Goal: Transaction & Acquisition: Book appointment/travel/reservation

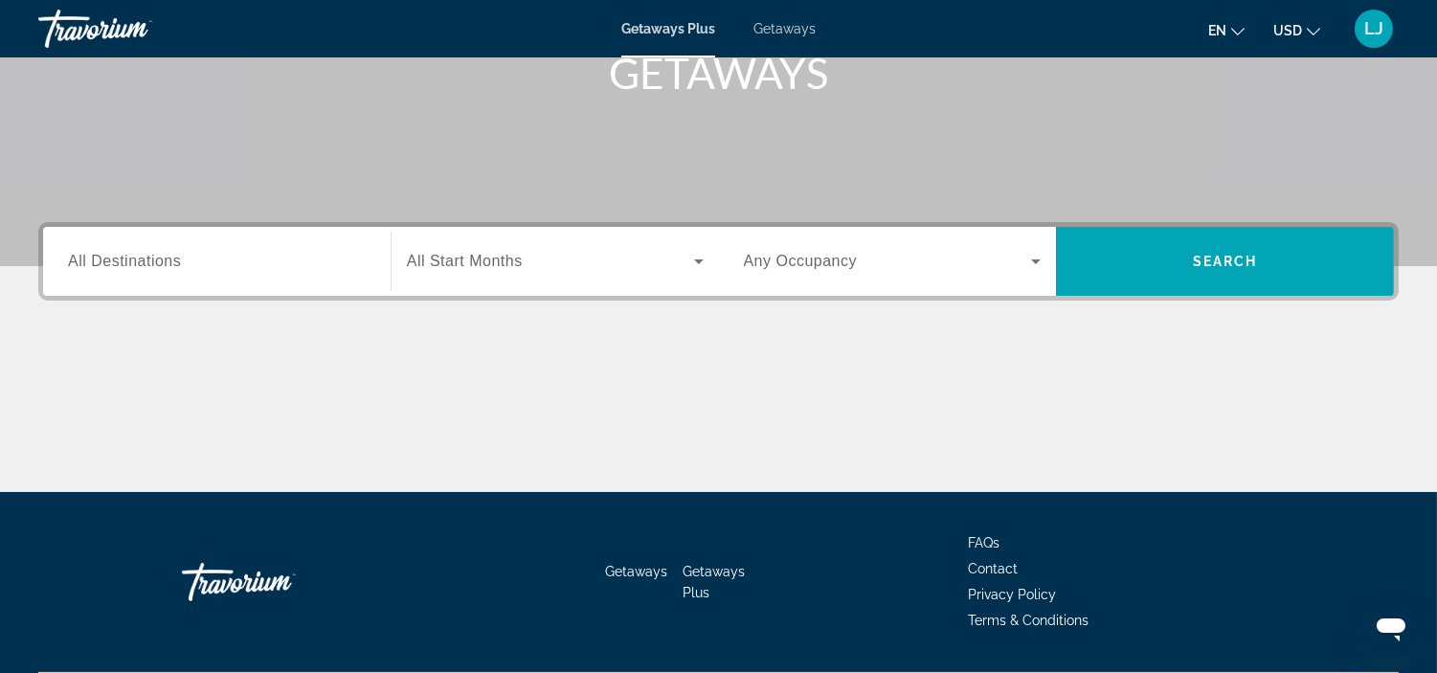
scroll to position [360, 0]
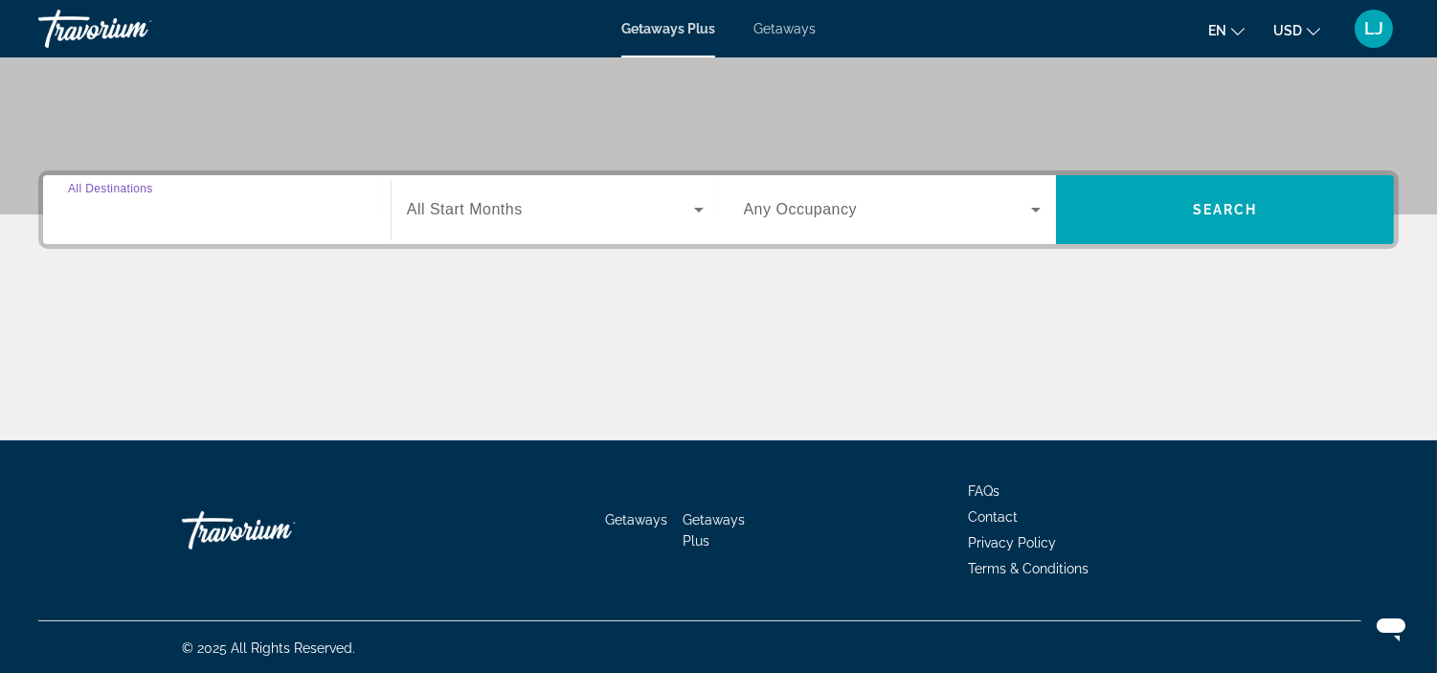
click at [212, 205] on input "Destination All Destinations" at bounding box center [217, 210] width 298 height 23
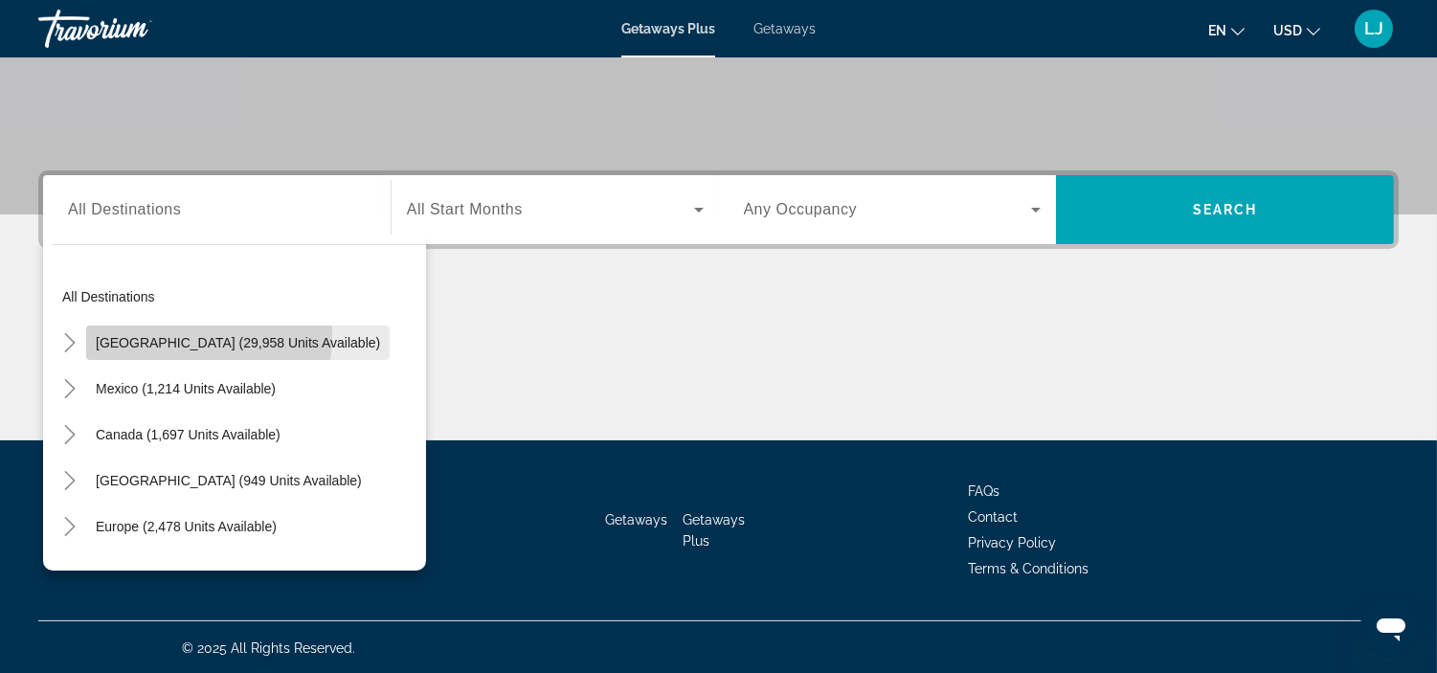
click at [150, 335] on span "[GEOGRAPHIC_DATA] (29,958 units available)" at bounding box center [238, 342] width 284 height 15
type input "**********"
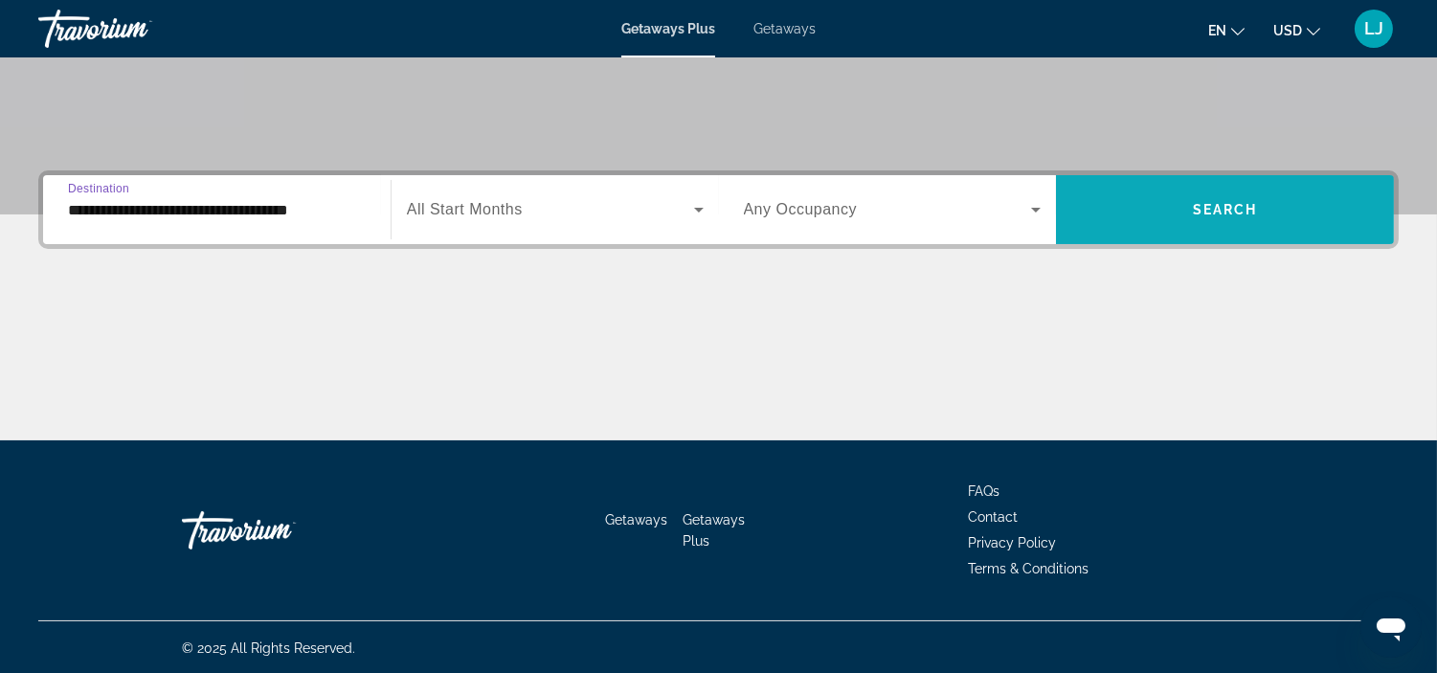
click at [1159, 188] on span "Search widget" at bounding box center [1225, 210] width 338 height 46
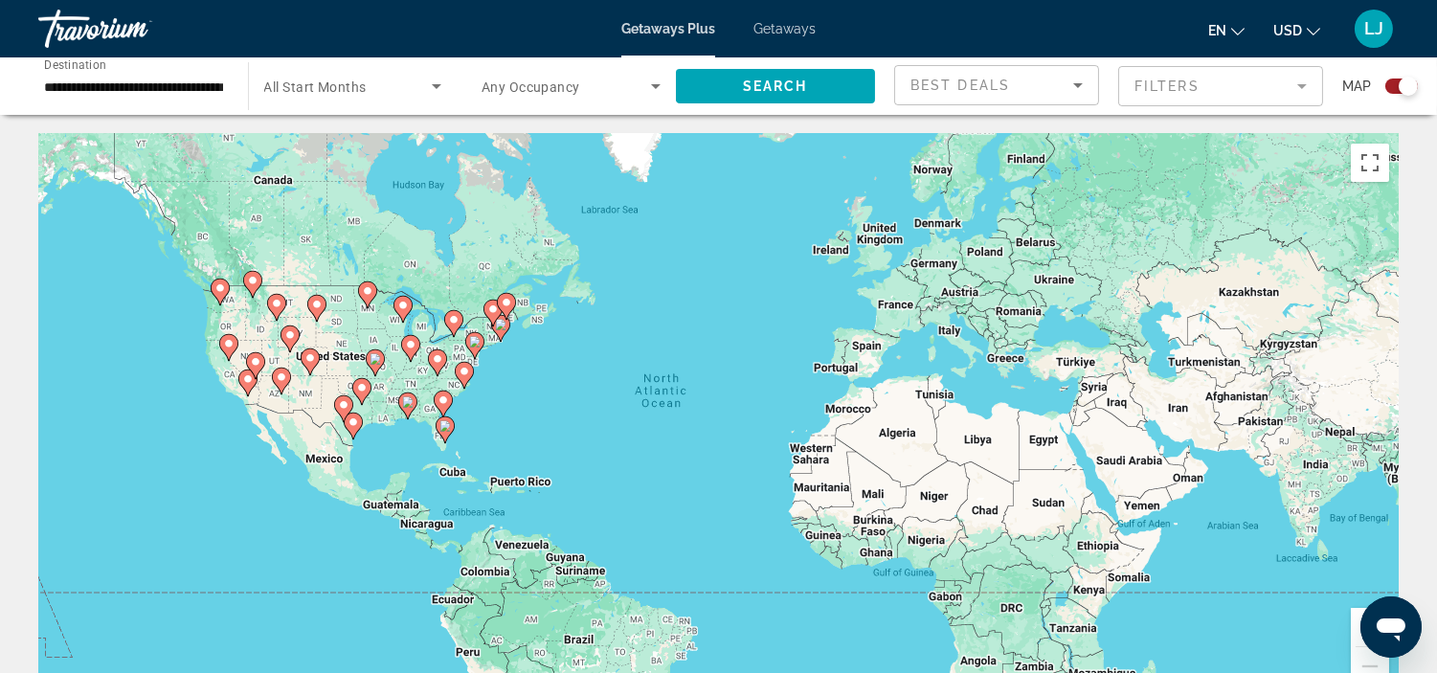
click at [310, 396] on div "To activate drag with keyboard, press Alt + Enter. Once in keyboard drag state,…" at bounding box center [718, 421] width 1361 height 575
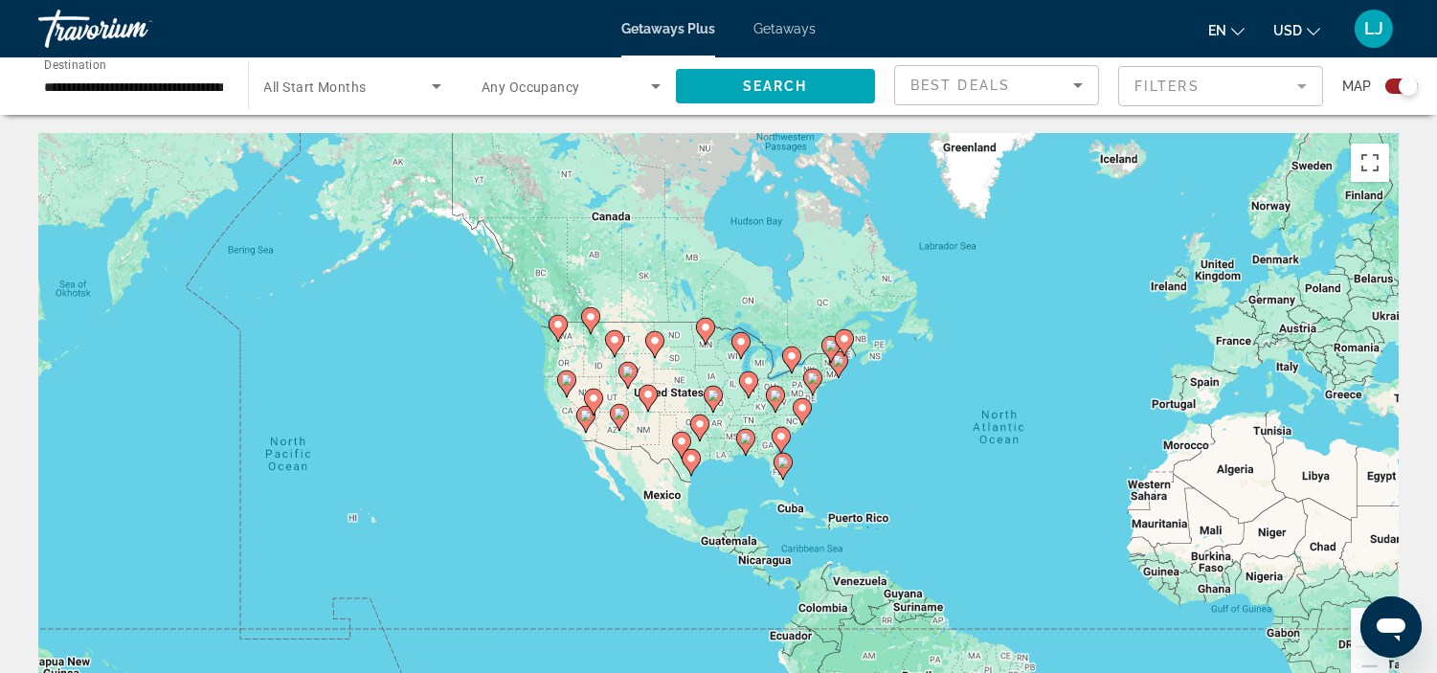
drag, startPoint x: 671, startPoint y: 314, endPoint x: 1018, endPoint y: 352, distance: 348.8
click at [1018, 352] on div "To activate drag with keyboard, press Alt + Enter. Once in keyboard drag state,…" at bounding box center [718, 421] width 1361 height 575
click at [699, 372] on div "To activate drag with keyboard, press Alt + Enter. Once in keyboard drag state,…" at bounding box center [718, 421] width 1361 height 575
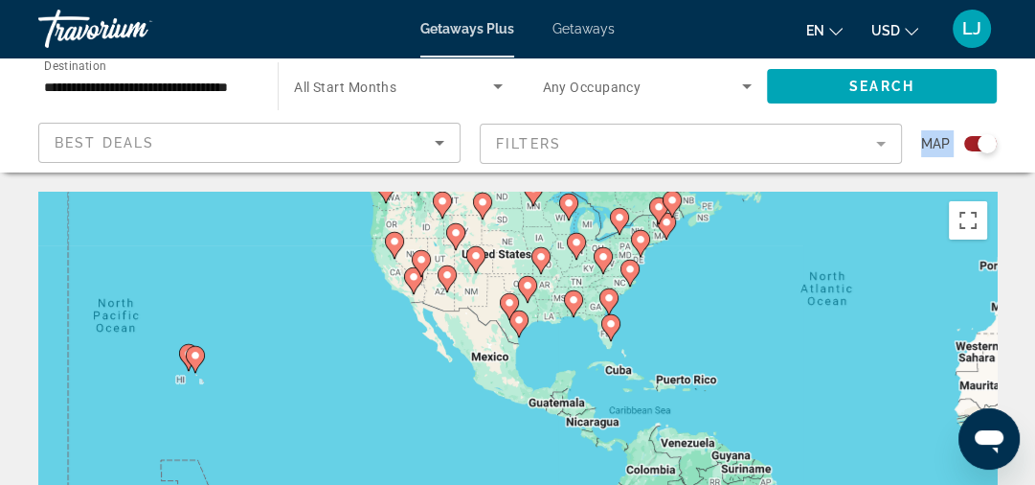
drag, startPoint x: 590, startPoint y: 347, endPoint x: 621, endPoint y: 148, distance: 200.6
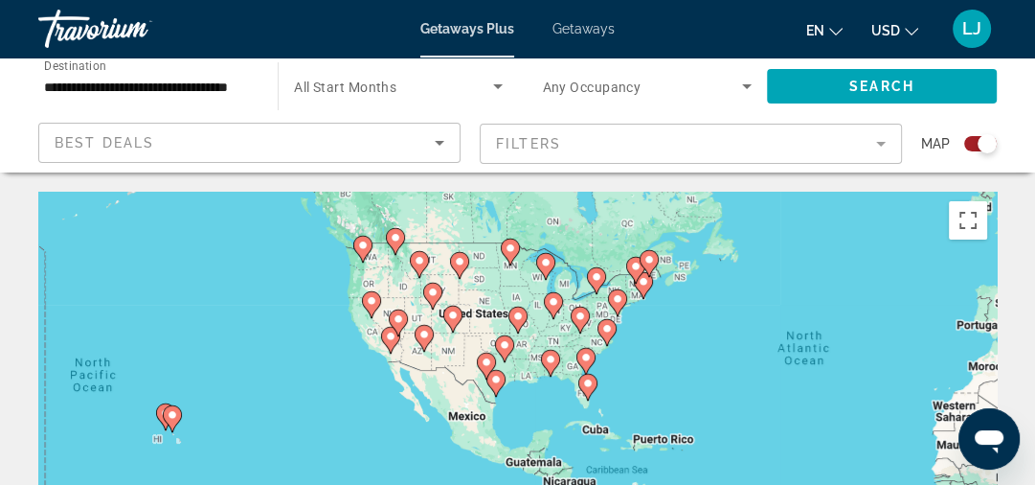
drag, startPoint x: 540, startPoint y: 337, endPoint x: 517, endPoint y: 401, distance: 68.2
click at [517, 401] on div "To activate drag with keyboard, press Alt + Enter. Once in keyboard drag state,…" at bounding box center [517, 479] width 959 height 575
click at [362, 239] on image "Main content" at bounding box center [362, 244] width 11 height 11
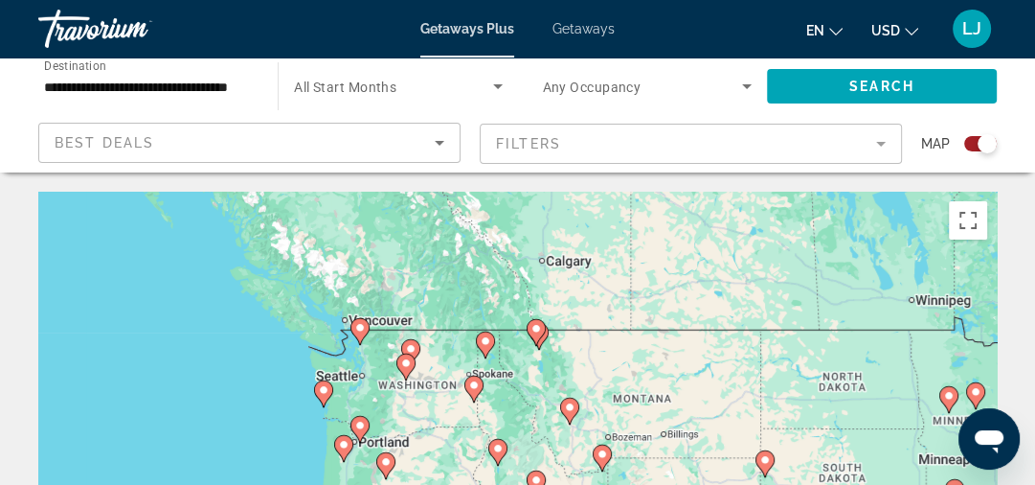
drag, startPoint x: 640, startPoint y: 376, endPoint x: 475, endPoint y: 230, distance: 220.5
click at [475, 230] on div "To activate drag with keyboard, press Alt + Enter. Once in keyboard drag state,…" at bounding box center [517, 479] width 959 height 575
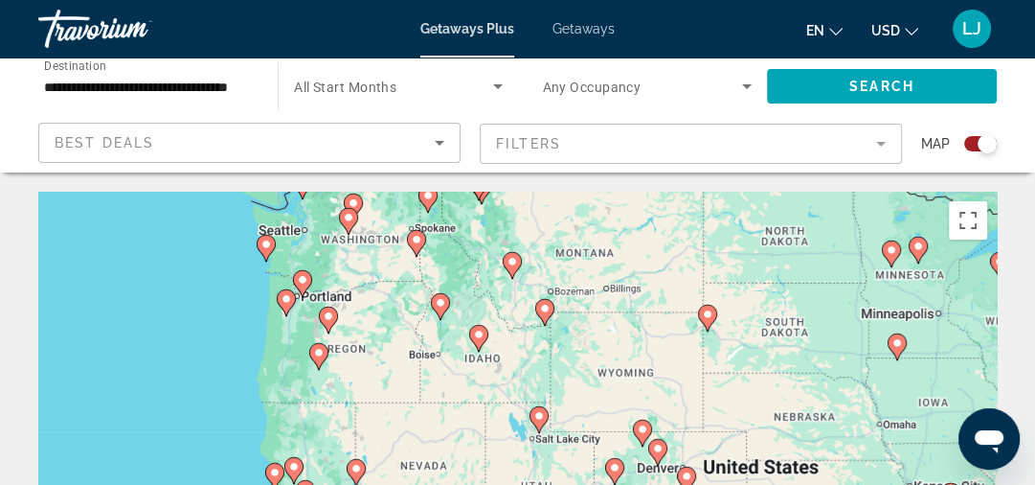
drag, startPoint x: 709, startPoint y: 375, endPoint x: 670, endPoint y: 264, distance: 117.5
click at [670, 264] on div "To activate drag with keyboard, press Alt + Enter. Once in keyboard drag state,…" at bounding box center [517, 479] width 959 height 575
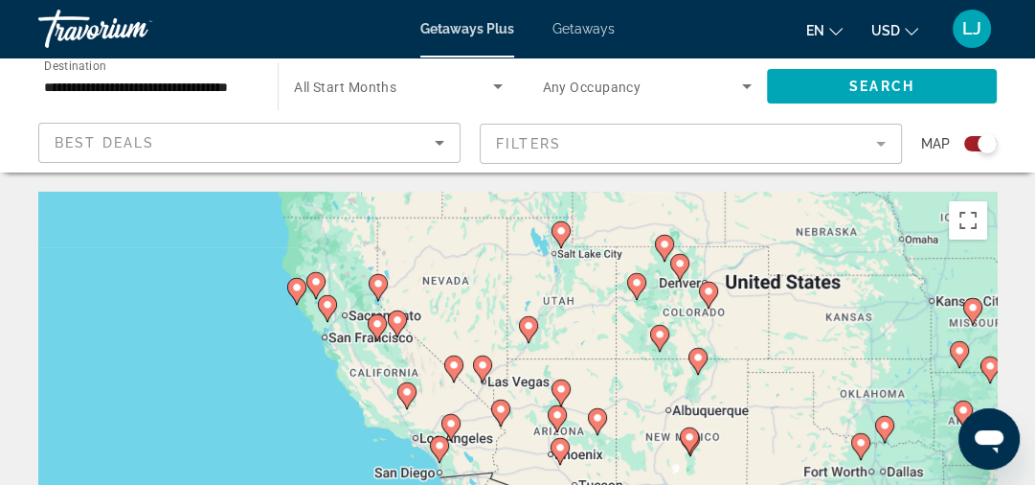
drag, startPoint x: 555, startPoint y: 341, endPoint x: 578, endPoint y: 208, distance: 135.1
click at [578, 208] on div "To activate drag with keyboard, press Alt + Enter. Once in keyboard drag state,…" at bounding box center [517, 479] width 959 height 575
click at [489, 373] on gmp-advanced-marker "Main content" at bounding box center [482, 368] width 19 height 29
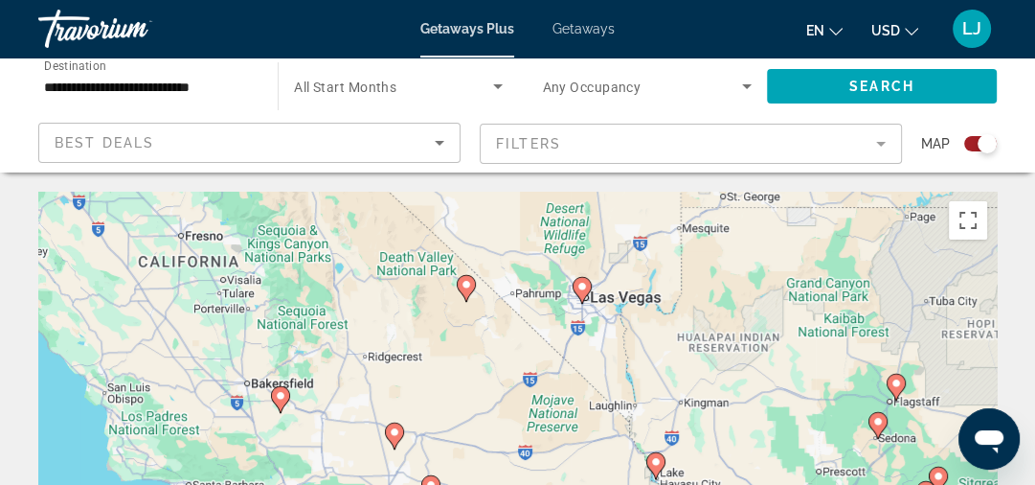
drag, startPoint x: 582, startPoint y: 377, endPoint x: 647, endPoint y: 198, distance: 190.6
click at [647, 198] on div "To activate drag with keyboard, press Alt + Enter. Once in keyboard drag state,…" at bounding box center [517, 479] width 959 height 575
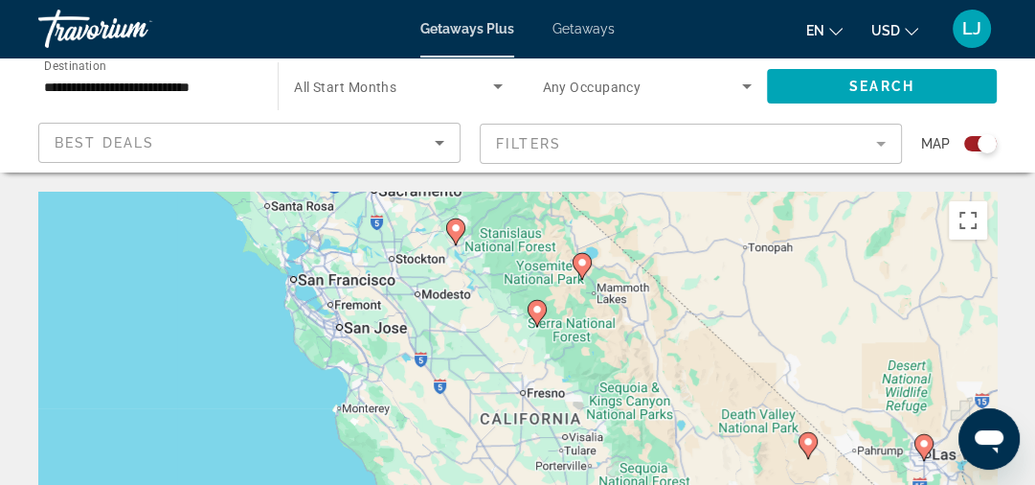
drag, startPoint x: 326, startPoint y: 275, endPoint x: 580, endPoint y: 345, distance: 264.2
click at [670, 429] on div "To activate drag with keyboard, press Alt + Enter. Once in keyboard drag state,…" at bounding box center [517, 479] width 959 height 575
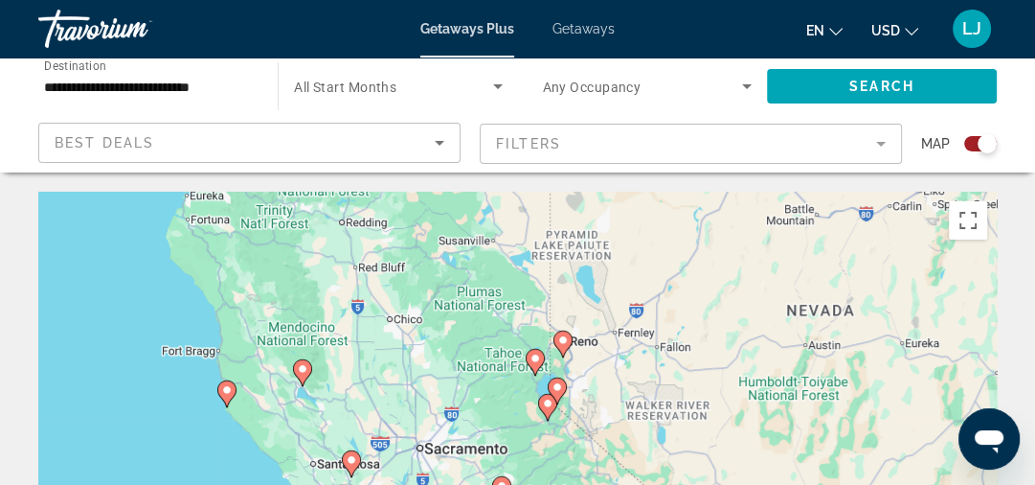
drag, startPoint x: 344, startPoint y: 226, endPoint x: 395, endPoint y: 500, distance: 278.6
click at [395, 485] on html "**********" at bounding box center [517, 242] width 1035 height 485
click at [228, 387] on image "Main content" at bounding box center [226, 389] width 11 height 11
type input "**********"
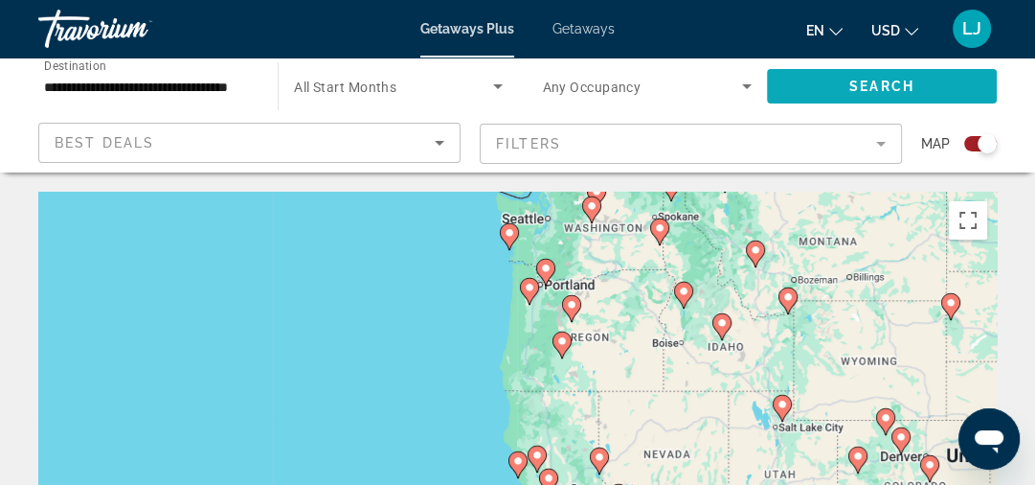
click at [863, 81] on span "Search" at bounding box center [881, 86] width 65 height 15
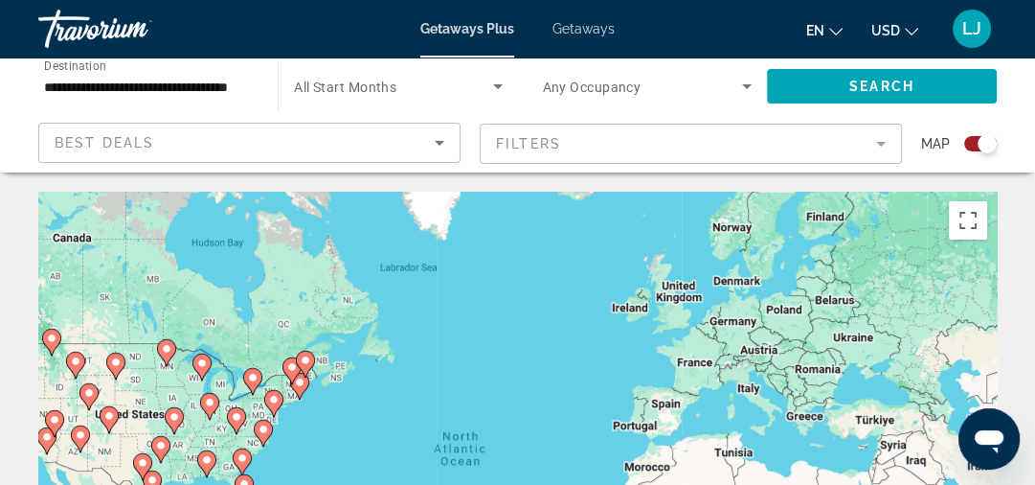
click at [968, 140] on div "Search widget" at bounding box center [980, 143] width 33 height 15
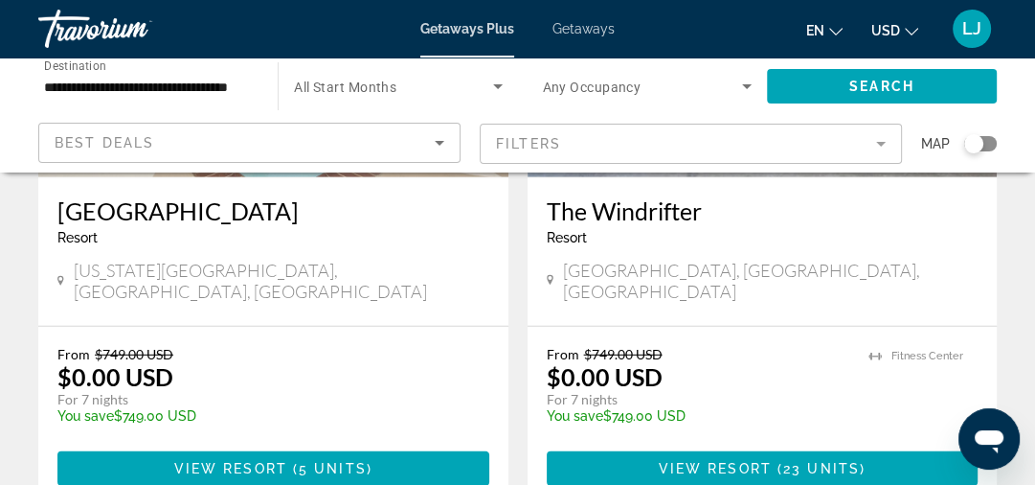
scroll to position [3831, 0]
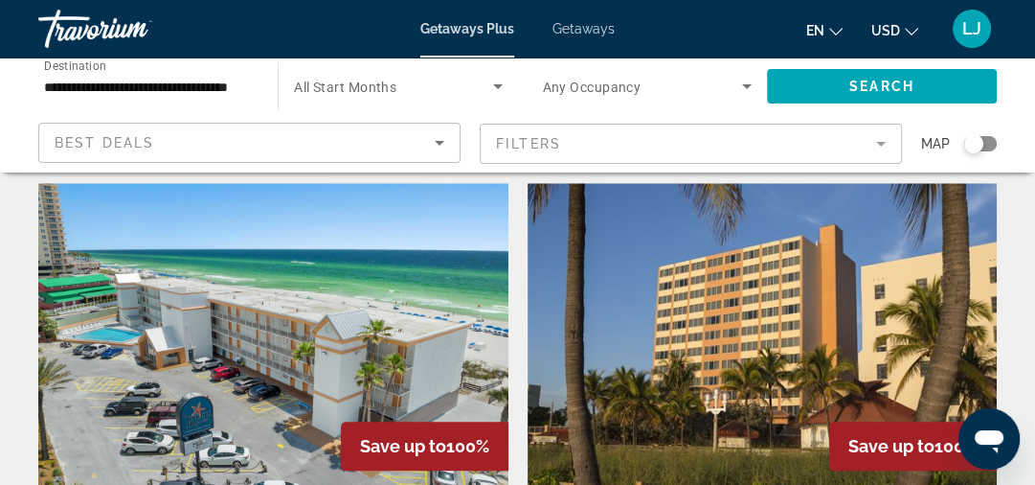
scroll to position [1456, 0]
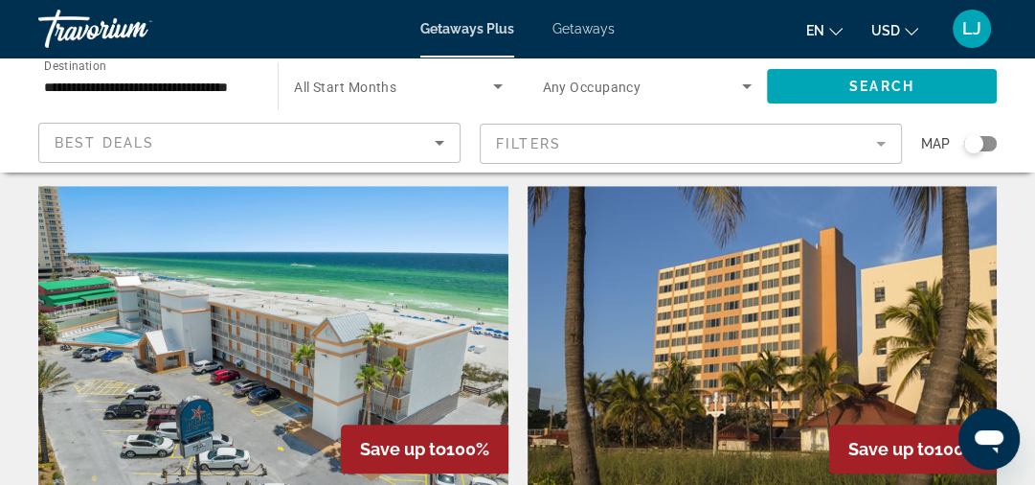
click at [803, 273] on img "Main content" at bounding box center [763, 339] width 470 height 306
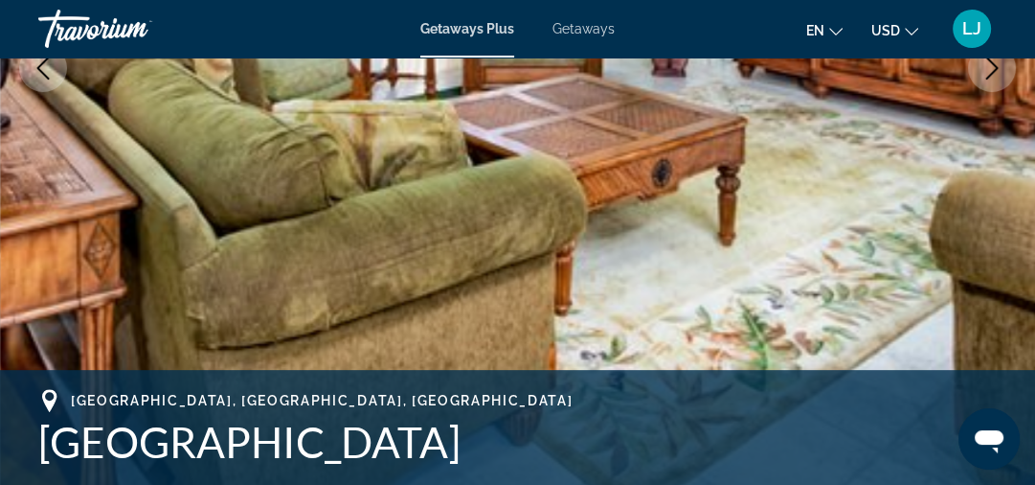
scroll to position [230, 0]
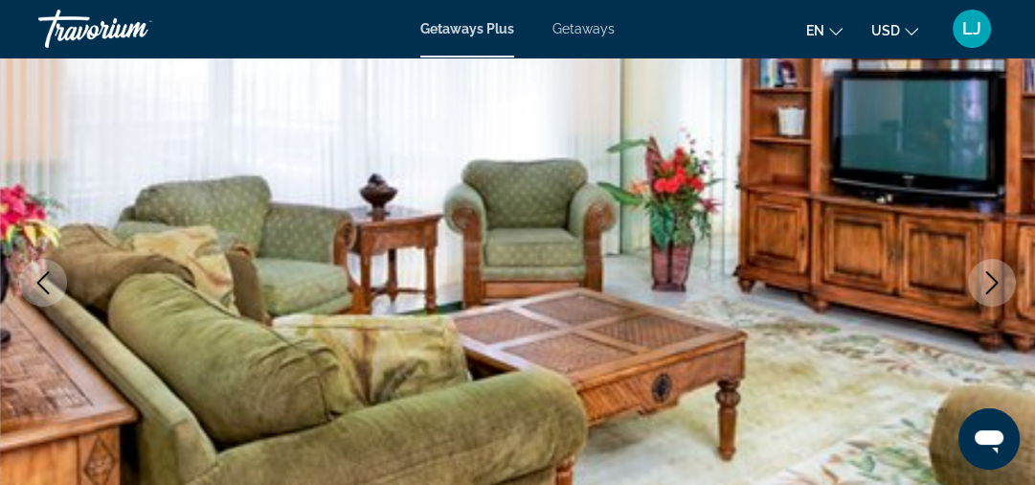
click at [989, 265] on button "Next image" at bounding box center [992, 283] width 48 height 48
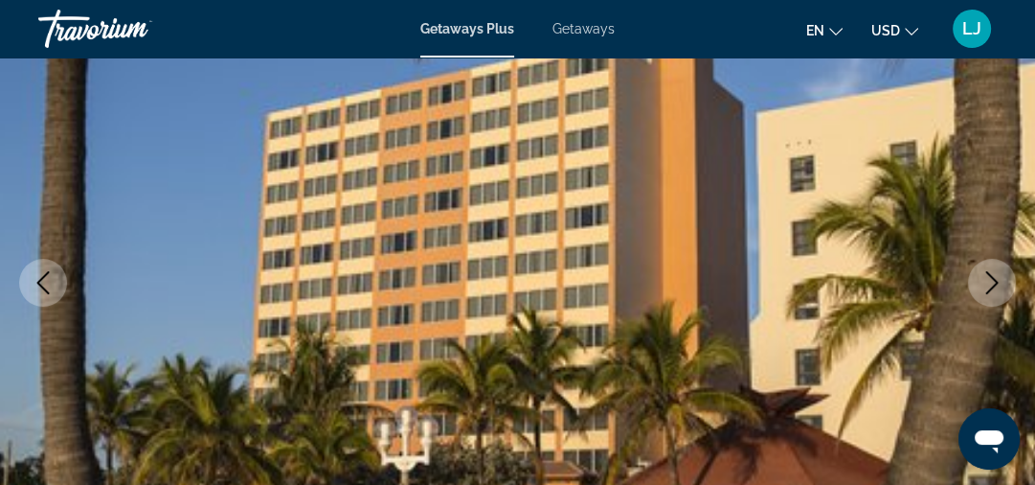
click at [985, 276] on icon "Next image" at bounding box center [992, 282] width 23 height 23
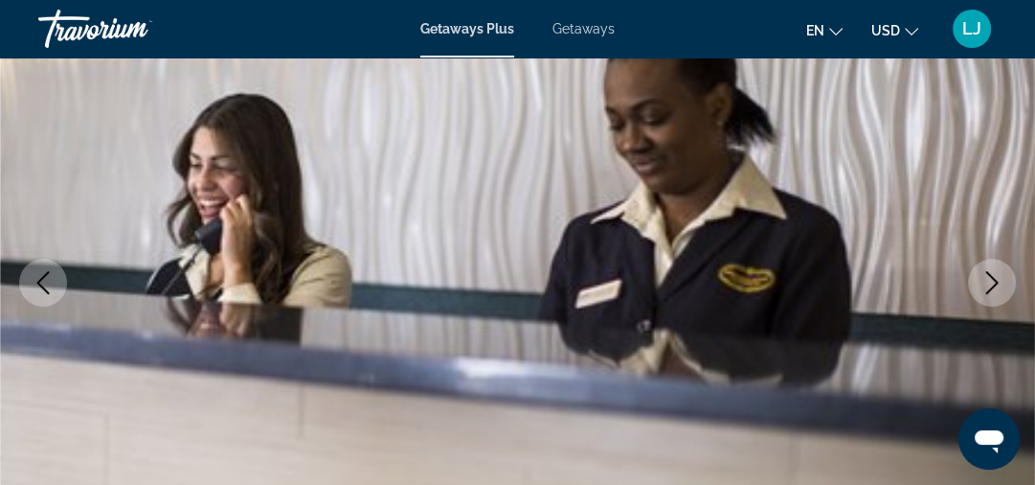
click at [985, 276] on icon "Next image" at bounding box center [992, 282] width 23 height 23
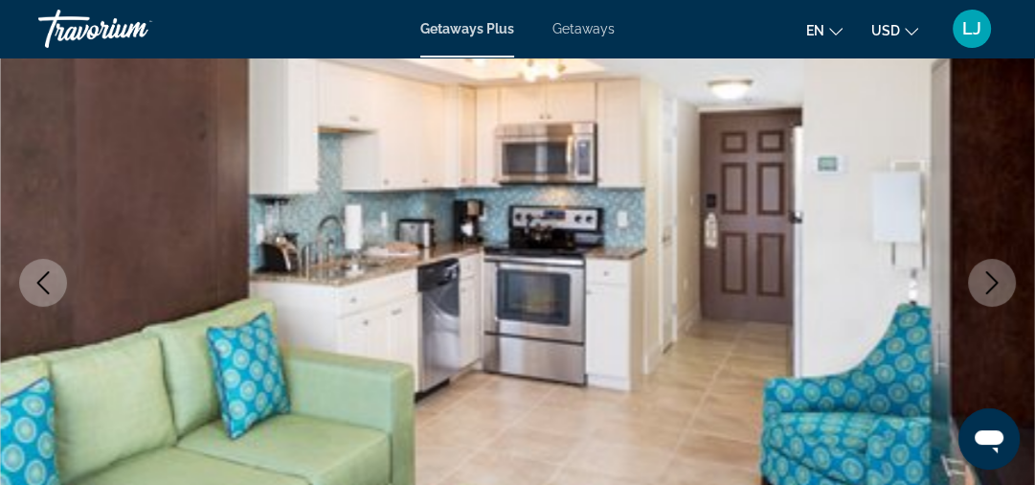
click at [985, 276] on icon "Next image" at bounding box center [992, 282] width 23 height 23
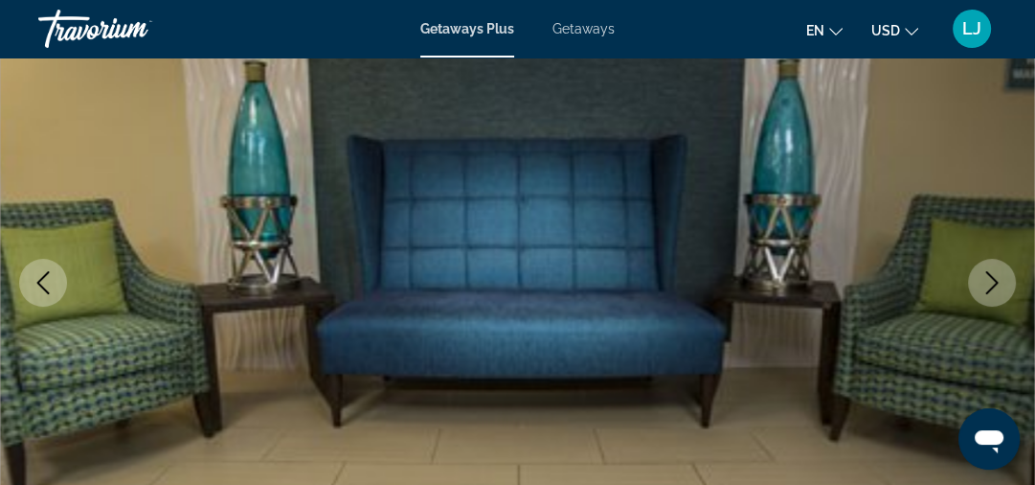
click at [985, 276] on icon "Next image" at bounding box center [992, 282] width 23 height 23
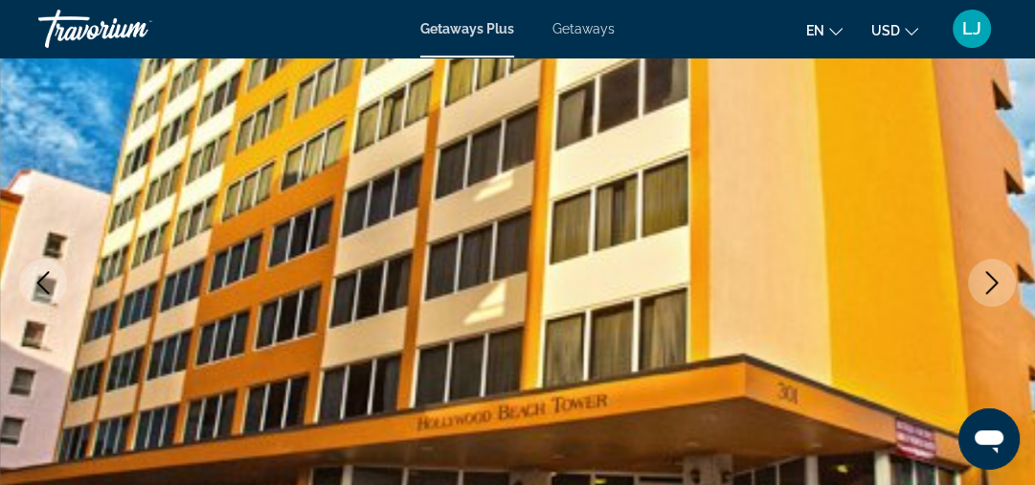
click at [985, 276] on icon "Next image" at bounding box center [992, 282] width 23 height 23
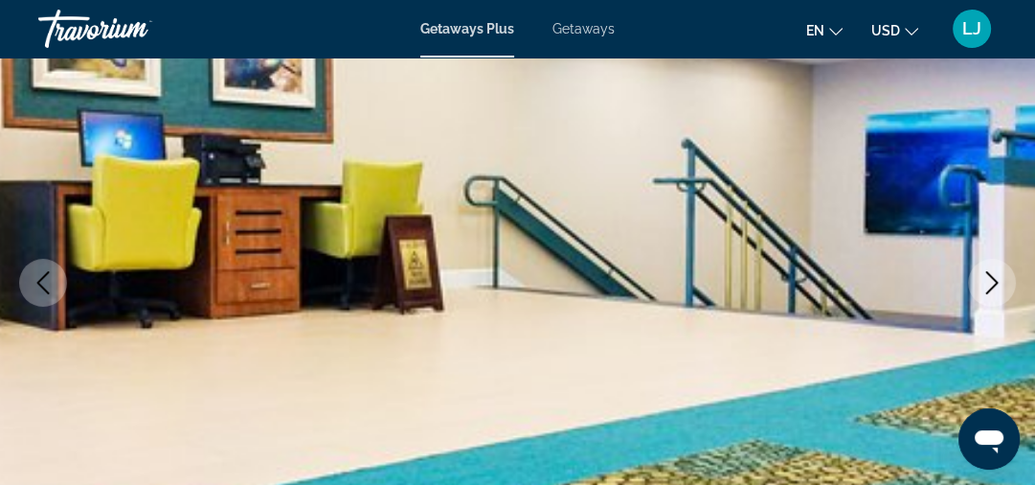
click at [985, 276] on icon "Next image" at bounding box center [992, 282] width 23 height 23
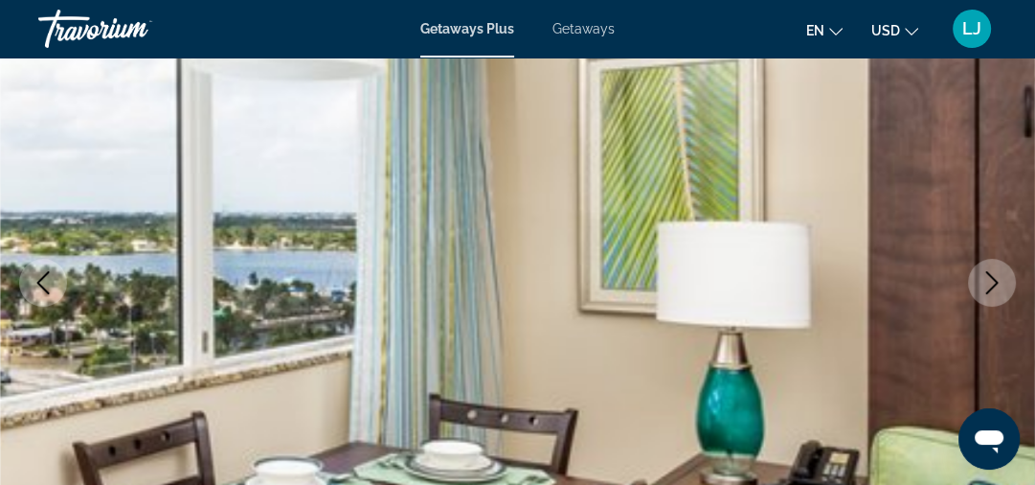
click at [985, 276] on icon "Next image" at bounding box center [992, 282] width 23 height 23
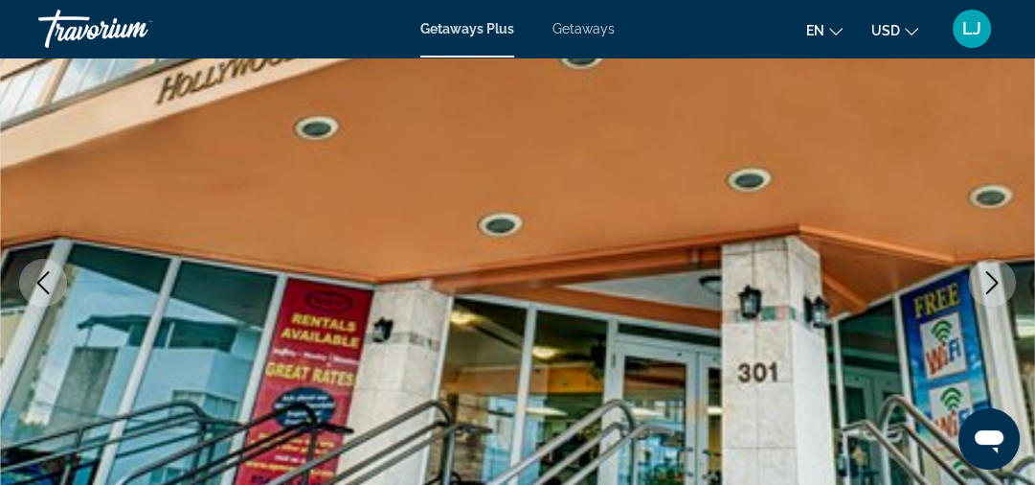
click at [985, 276] on icon "Next image" at bounding box center [992, 282] width 23 height 23
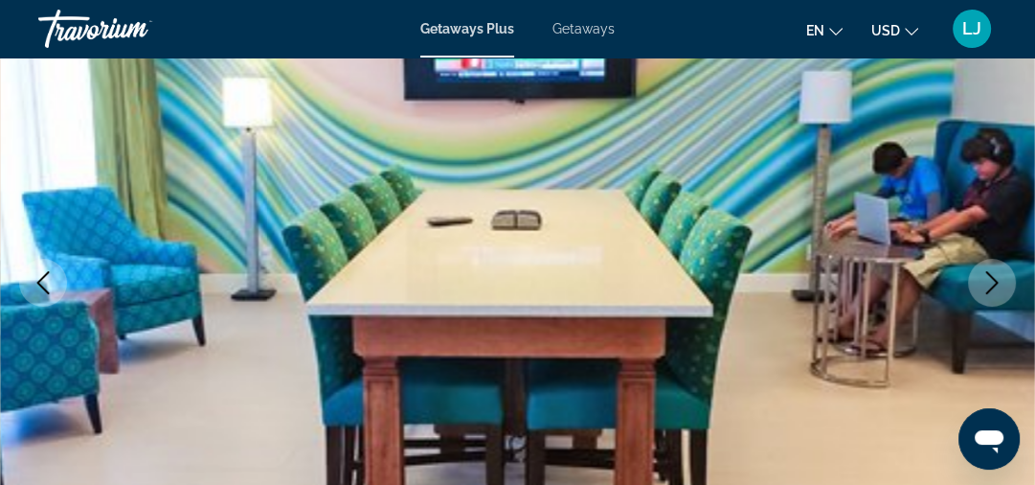
click at [985, 276] on icon "Next image" at bounding box center [992, 282] width 23 height 23
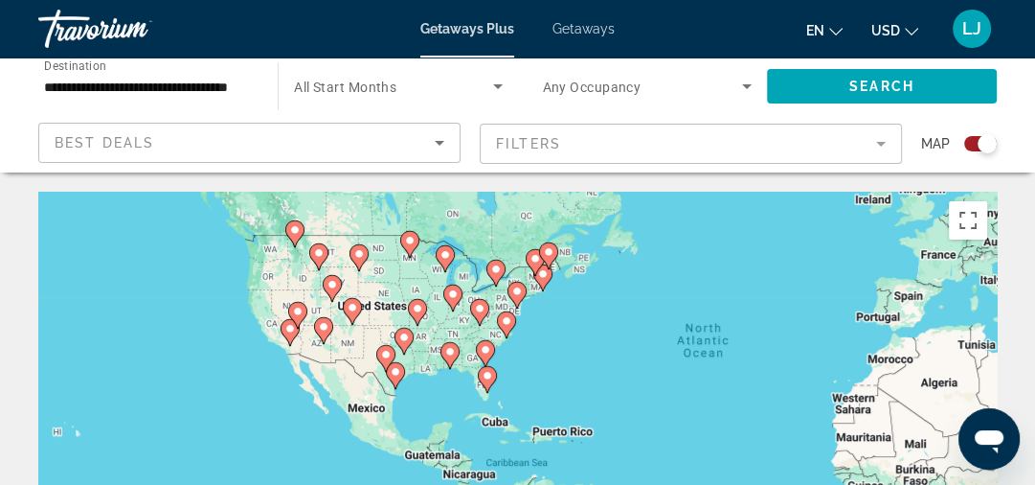
drag, startPoint x: 464, startPoint y: 404, endPoint x: 708, endPoint y: 294, distance: 267.9
click at [708, 294] on div "To activate drag with keyboard, press Alt + Enter. Once in keyboard drag state,…" at bounding box center [517, 479] width 959 height 575
click at [735, 84] on icon "Search widget" at bounding box center [746, 86] width 23 height 23
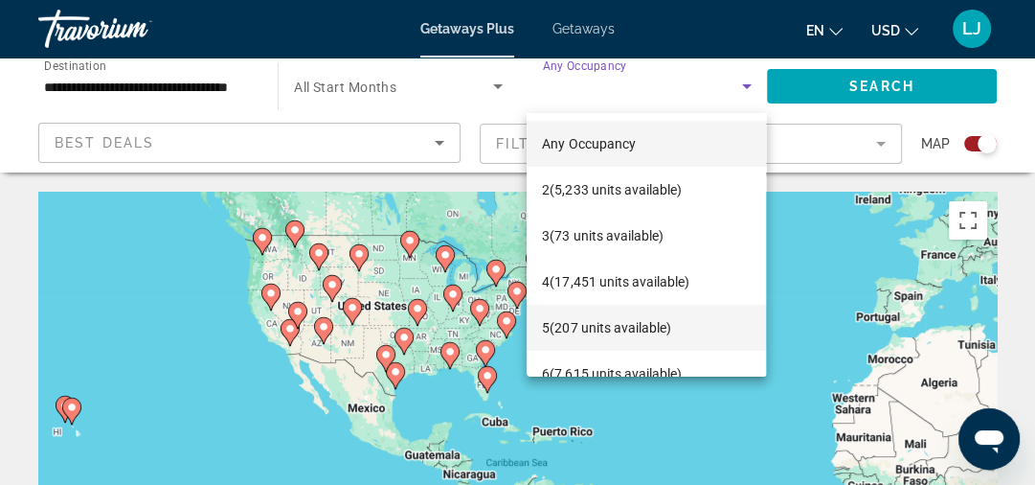
click at [621, 314] on mat-option "5 (207 units available)" at bounding box center [646, 328] width 239 height 46
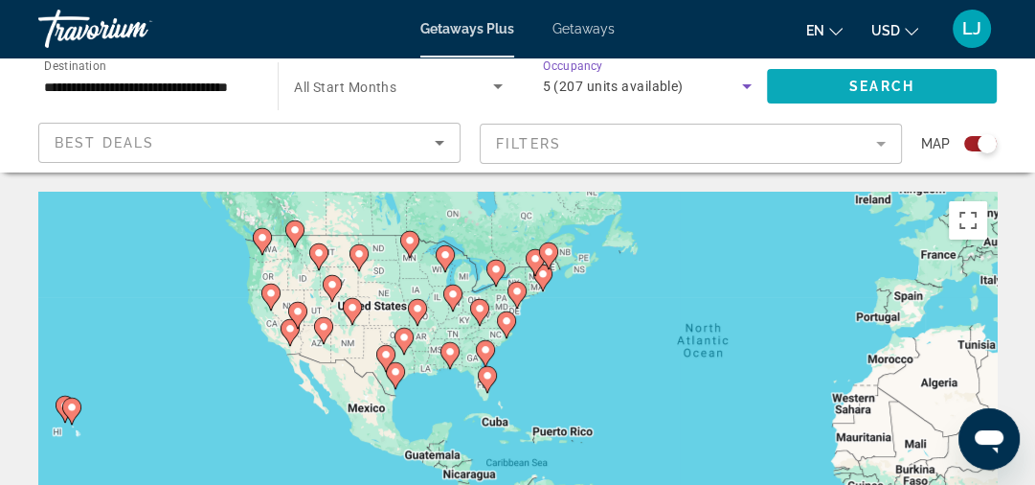
click at [829, 75] on span "Search widget" at bounding box center [882, 86] width 230 height 46
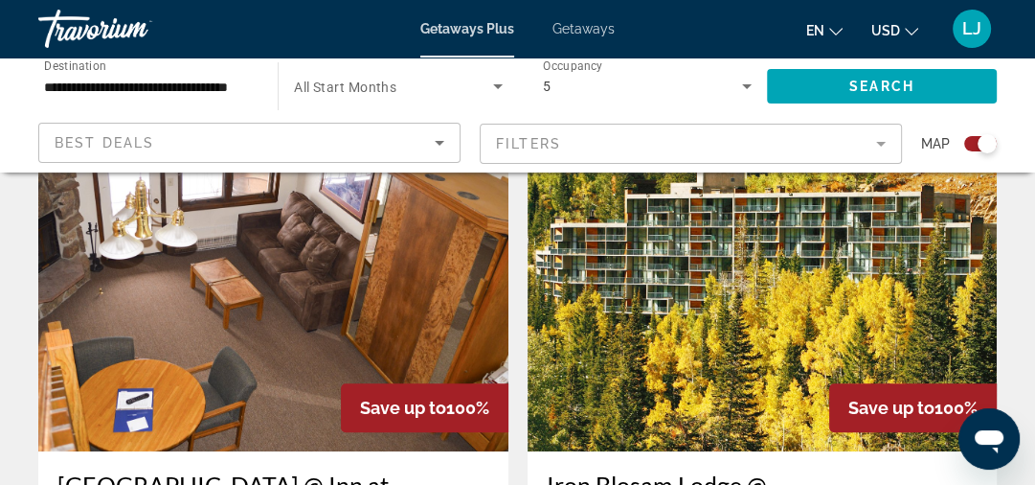
scroll to position [690, 0]
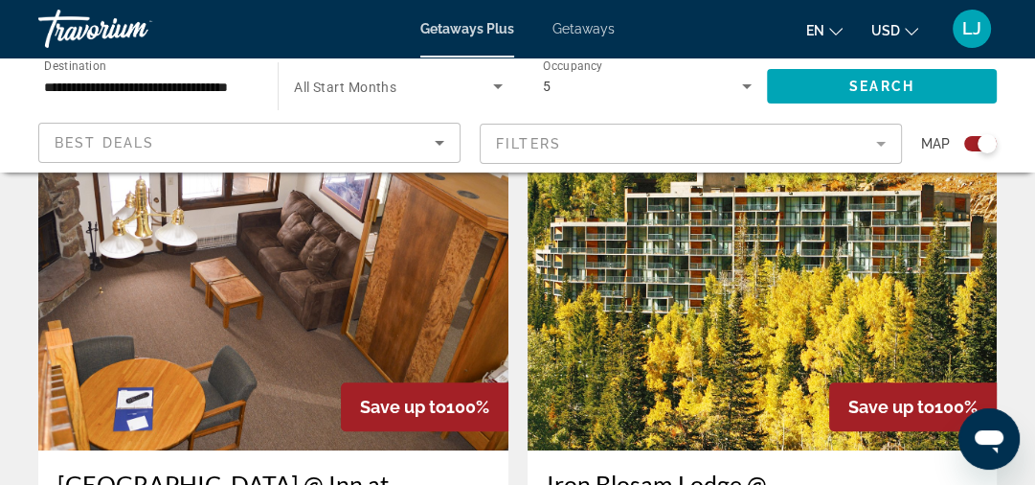
click at [755, 319] on img "Main content" at bounding box center [763, 297] width 470 height 306
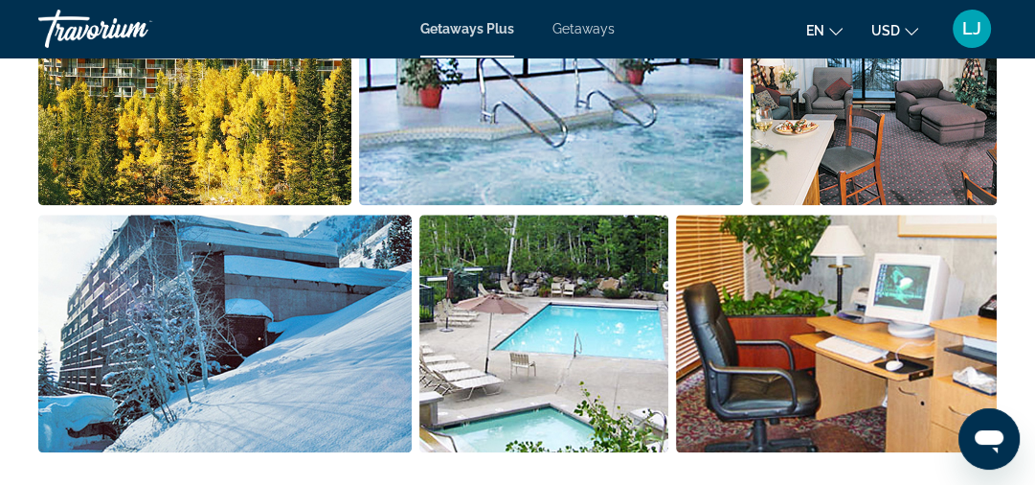
scroll to position [919, 0]
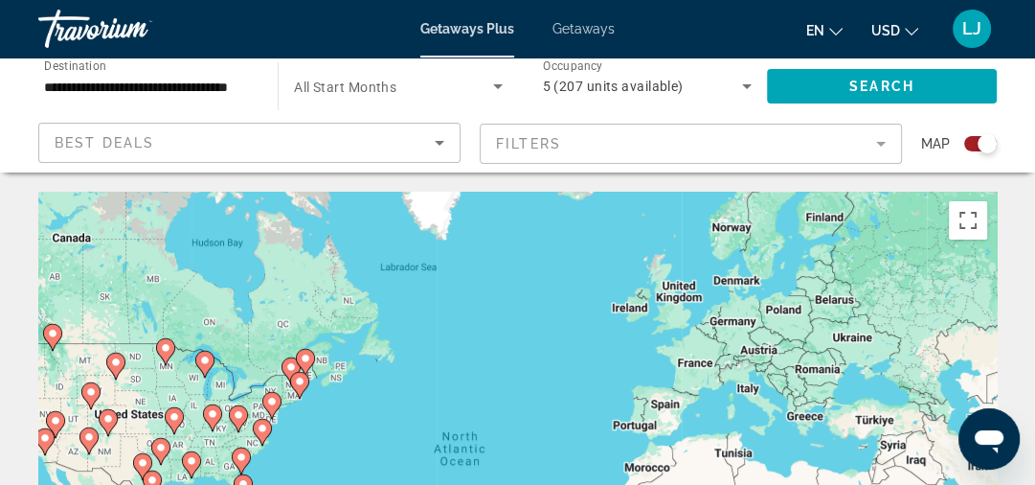
click at [218, 80] on input "**********" at bounding box center [148, 87] width 209 height 23
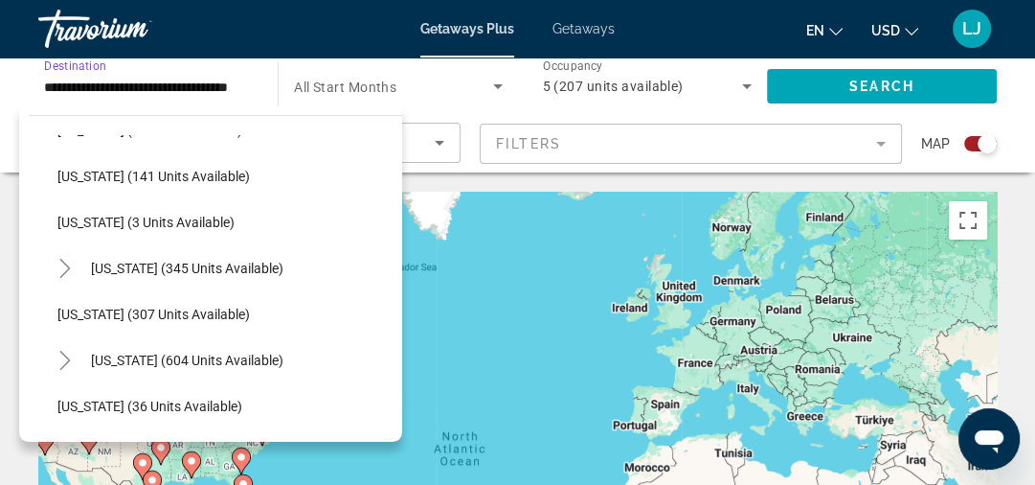
scroll to position [613, 0]
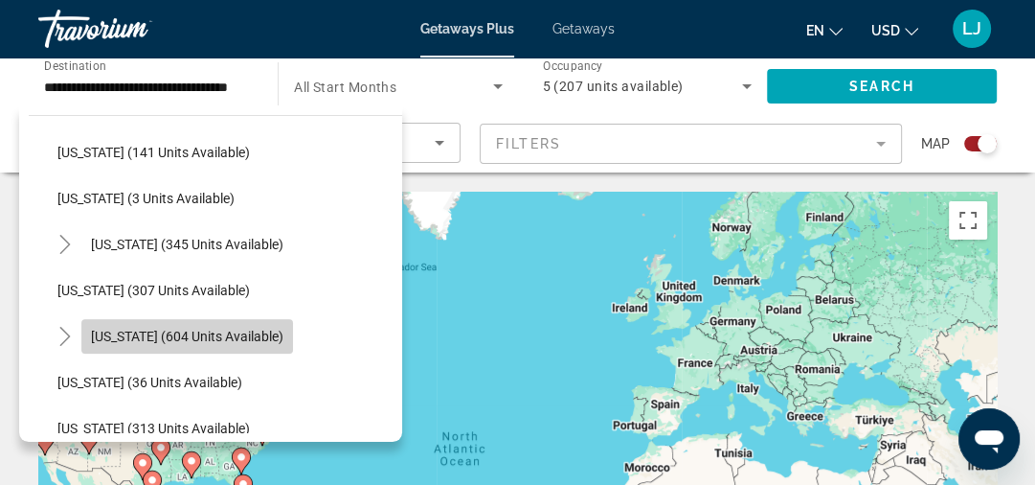
click at [141, 326] on span "Search widget" at bounding box center [187, 336] width 212 height 46
type input "**********"
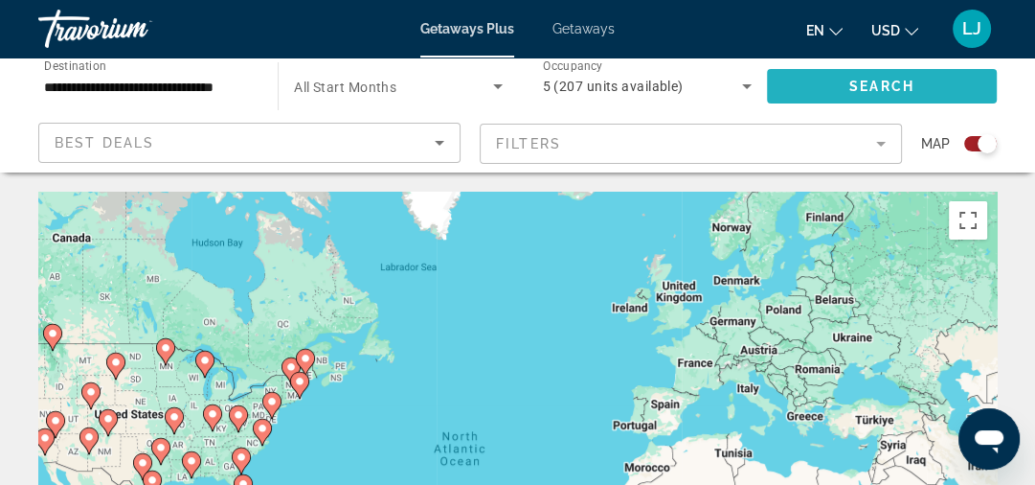
click at [853, 73] on span "Search widget" at bounding box center [882, 86] width 230 height 46
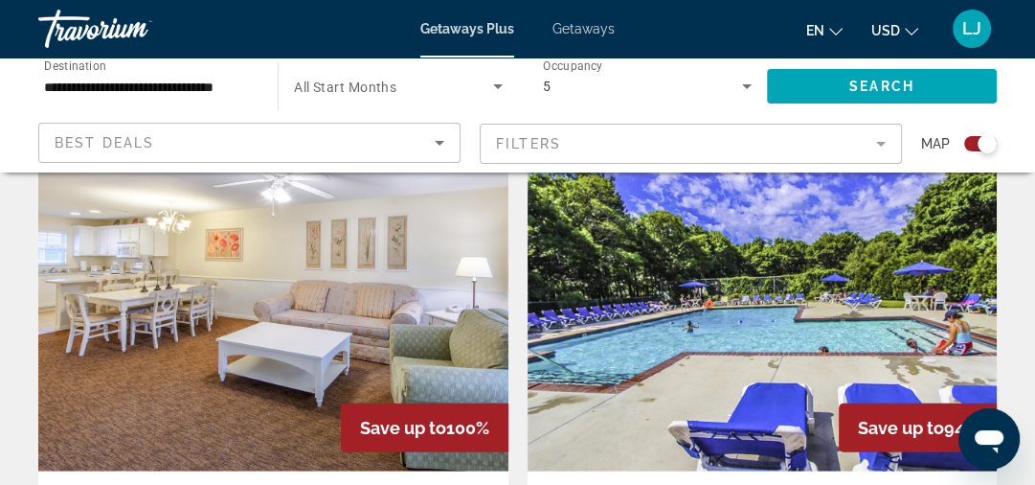
scroll to position [3371, 0]
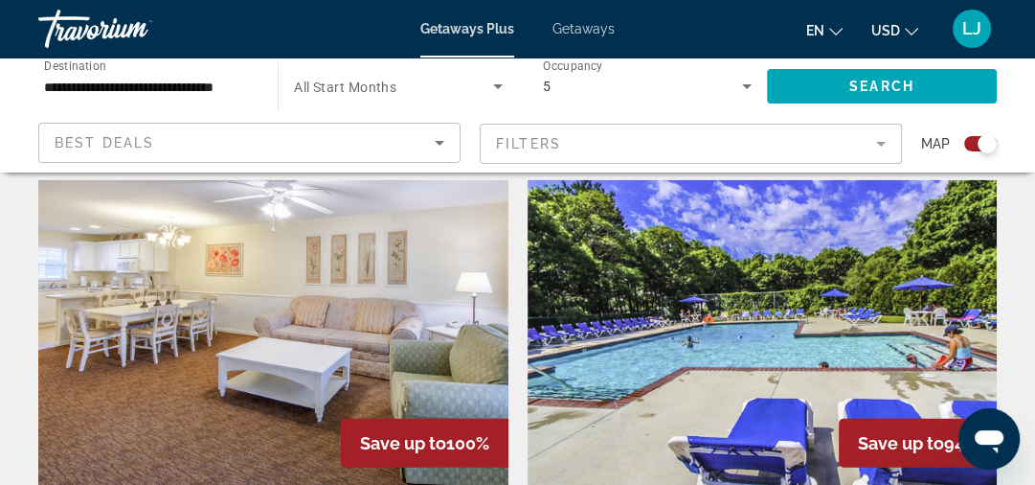
click at [728, 245] on img "Main content" at bounding box center [763, 333] width 470 height 306
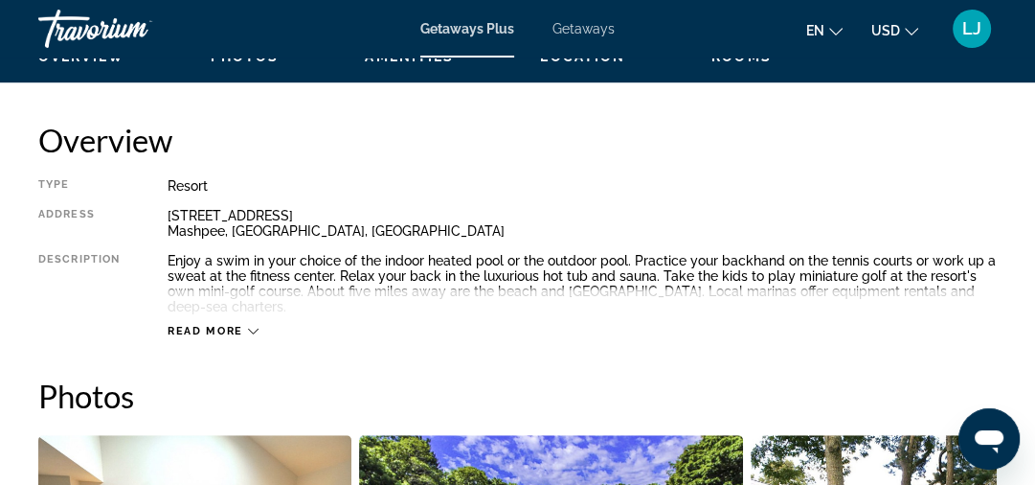
scroll to position [996, 0]
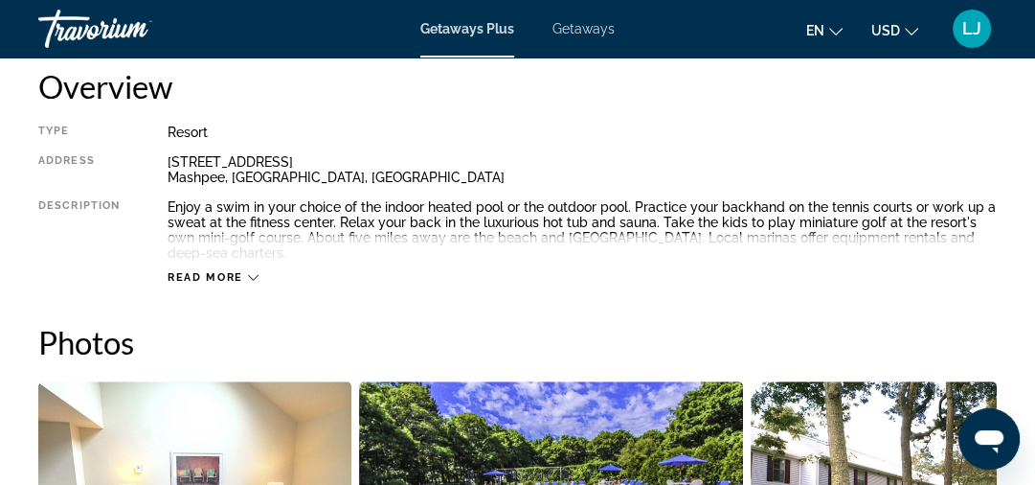
click at [226, 268] on div "Read more" at bounding box center [582, 258] width 829 height 53
click at [232, 275] on span "Read more" at bounding box center [206, 277] width 76 height 12
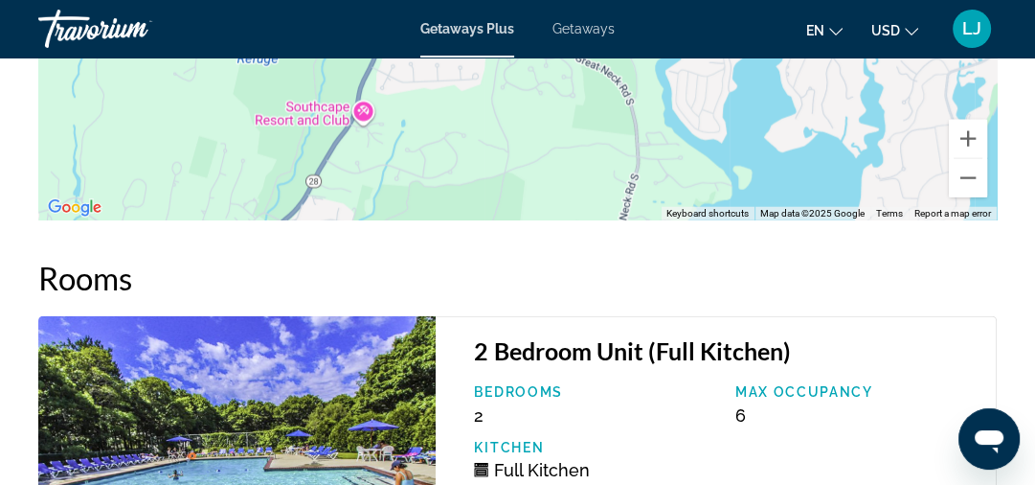
scroll to position [3394, 0]
